Goal: Information Seeking & Learning: Check status

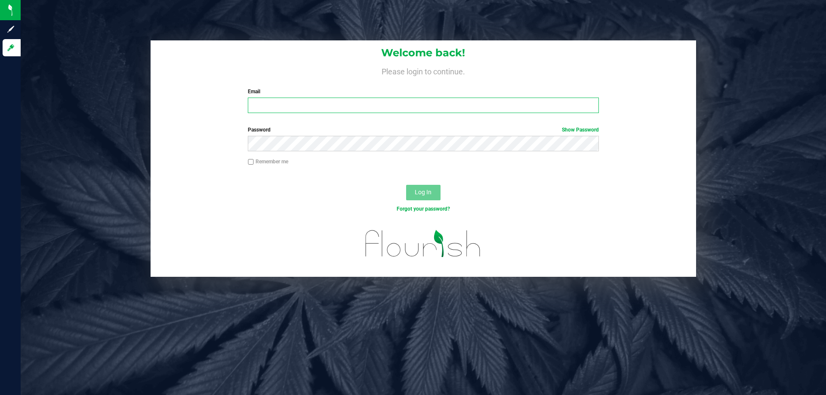
click at [286, 113] on input "Email" at bounding box center [423, 105] width 350 height 15
type input "[PERSON_NAME][EMAIL_ADDRESS][DOMAIN_NAME]"
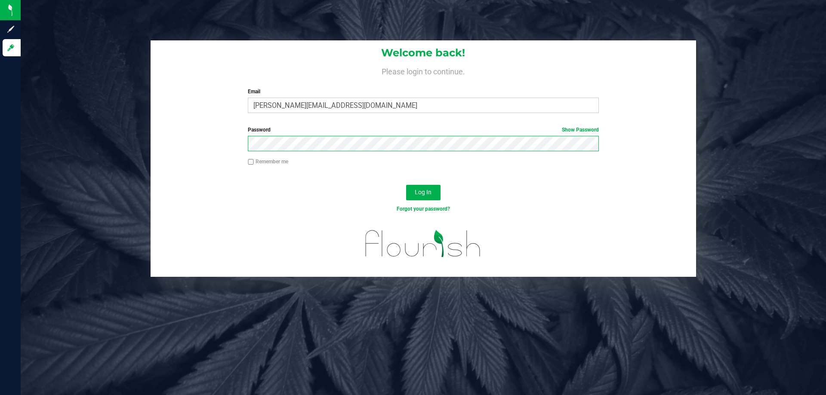
click at [406, 185] on button "Log In" at bounding box center [423, 192] width 34 height 15
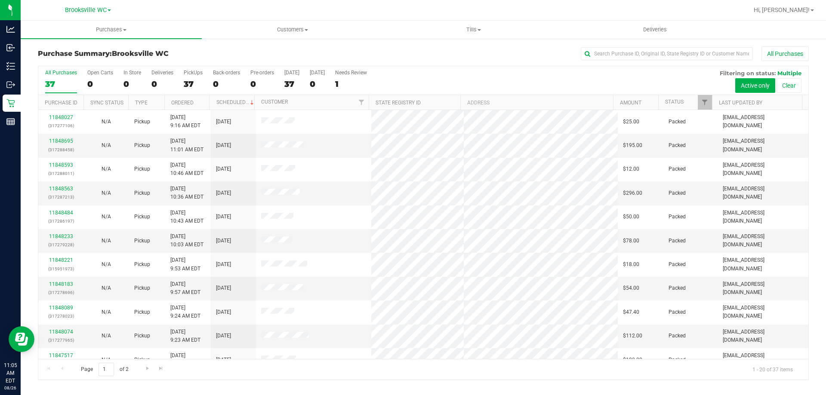
click at [88, 1] on nav "Brooksville WC Hi, [PERSON_NAME]!" at bounding box center [423, 10] width 805 height 21
click at [82, 9] on span "Brooksville WC" at bounding box center [86, 10] width 42 height 8
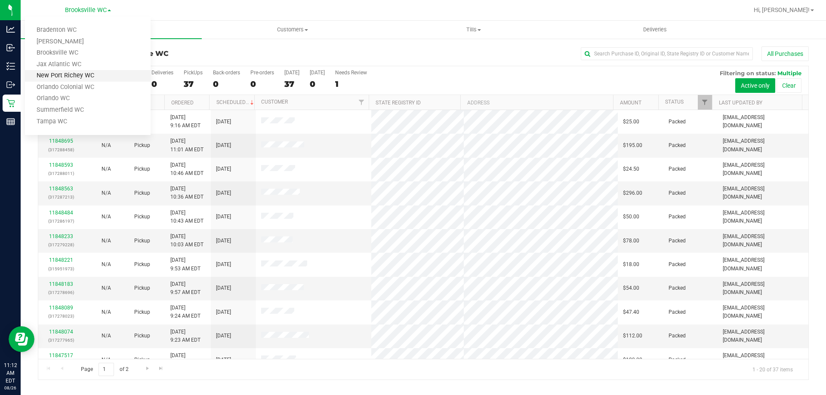
click at [61, 73] on link "New Port Richey WC" at bounding box center [88, 76] width 126 height 12
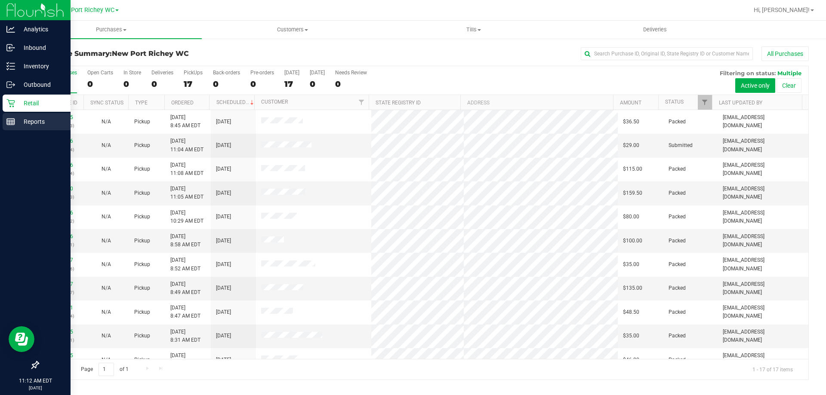
click at [21, 119] on p "Reports" at bounding box center [41, 122] width 52 height 10
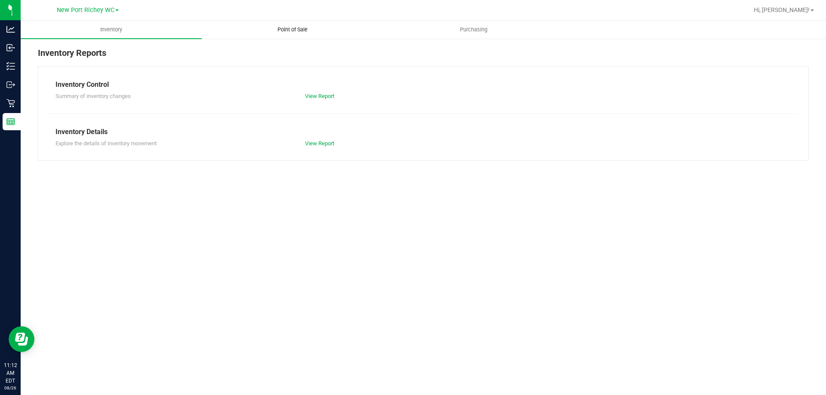
click at [299, 27] on span "Point of Sale" at bounding box center [292, 30] width 53 height 8
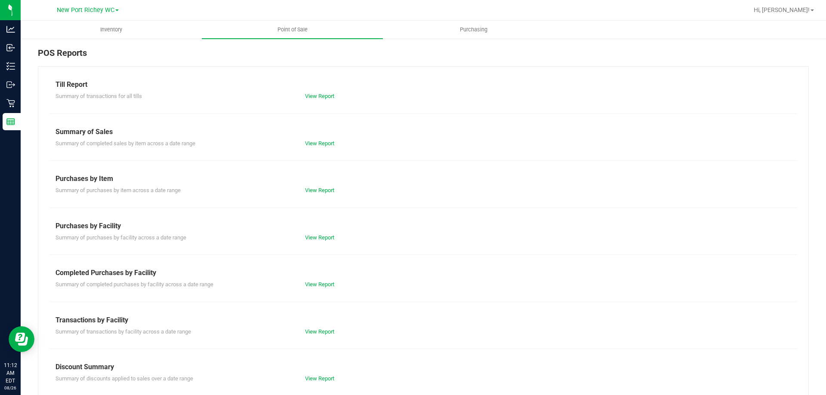
click at [308, 276] on div "Completed Purchases by Facility" at bounding box center [422, 273] width 735 height 10
click at [309, 281] on link "View Report" at bounding box center [319, 284] width 29 height 6
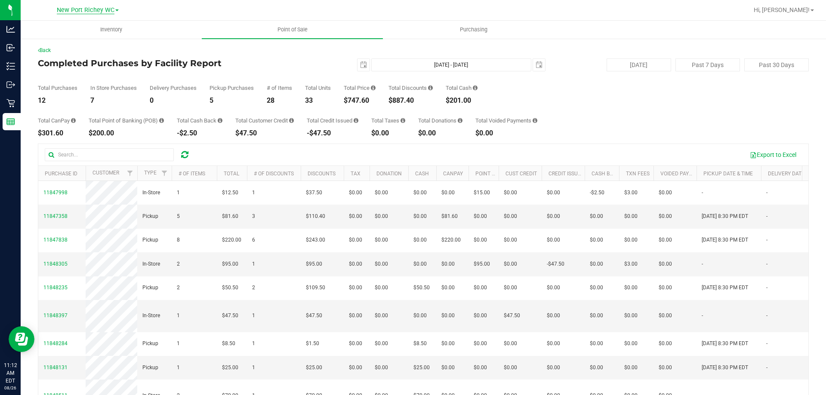
click at [95, 13] on span "New Port Richey WC" at bounding box center [86, 10] width 58 height 8
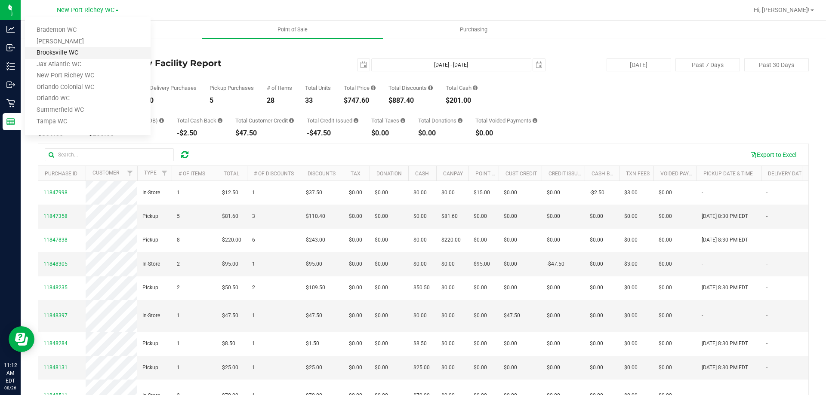
click at [79, 53] on link "Brooksville WC" at bounding box center [88, 53] width 126 height 12
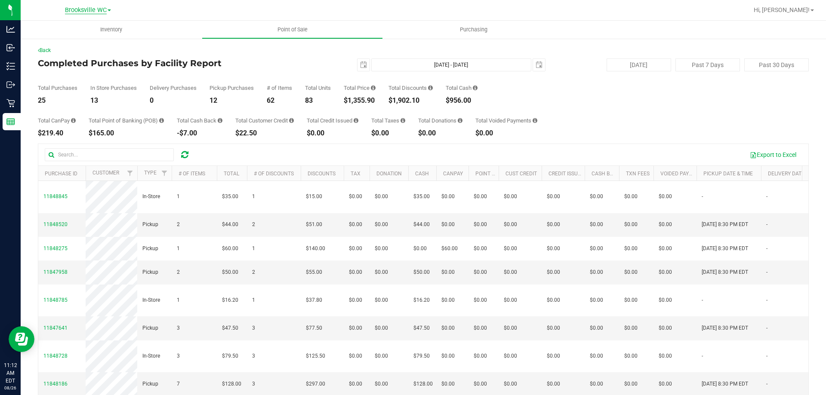
click at [101, 10] on span "Brooksville WC" at bounding box center [86, 10] width 42 height 8
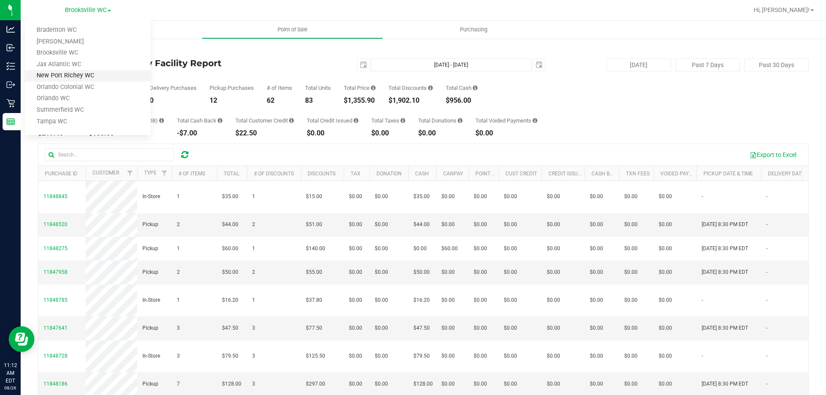
click at [87, 72] on link "New Port Richey WC" at bounding box center [88, 76] width 126 height 12
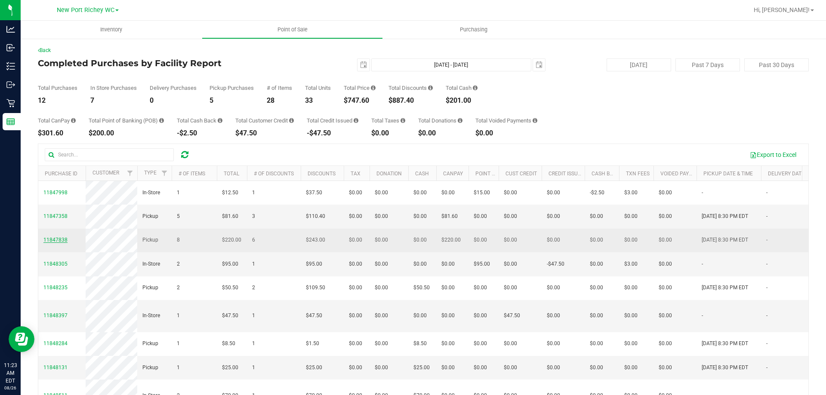
click at [51, 243] on span "11847838" at bounding box center [55, 240] width 24 height 6
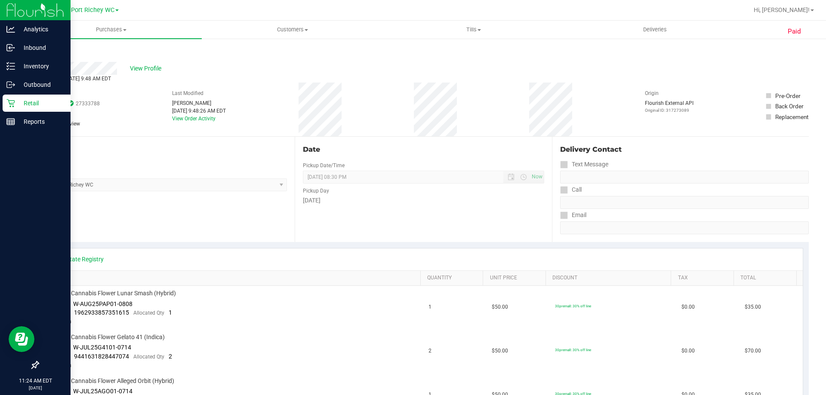
click at [0, 105] on link "Retail" at bounding box center [35, 104] width 71 height 18
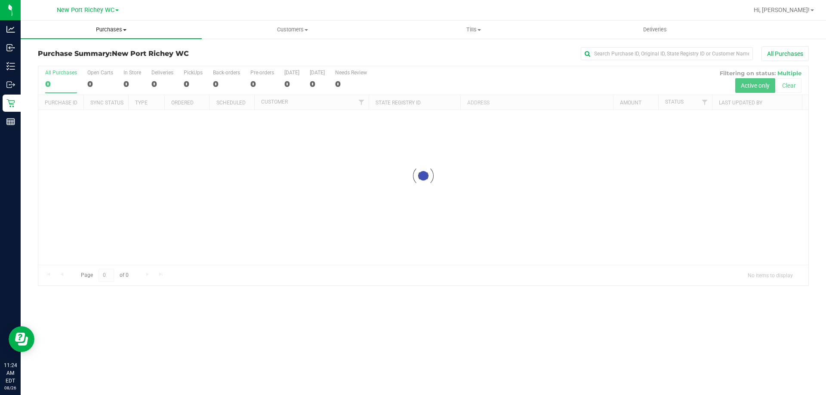
click at [102, 31] on span "Purchases" at bounding box center [111, 30] width 181 height 8
click at [83, 58] on li "Fulfillment" at bounding box center [111, 62] width 181 height 10
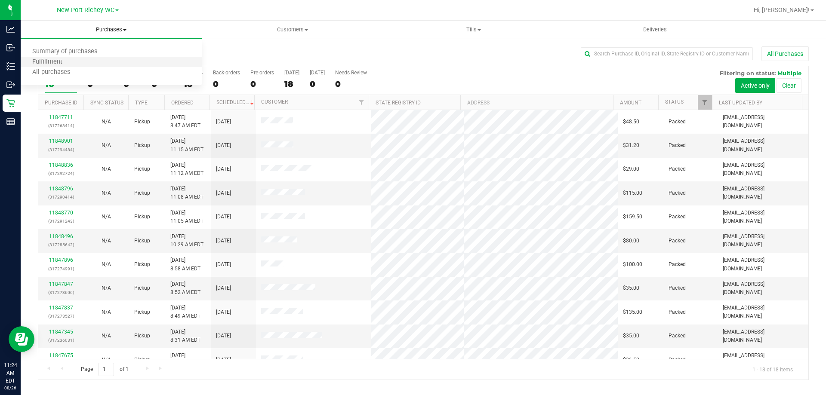
click at [83, 58] on li "Fulfillment" at bounding box center [111, 62] width 181 height 10
